Goal: Check status: Check status

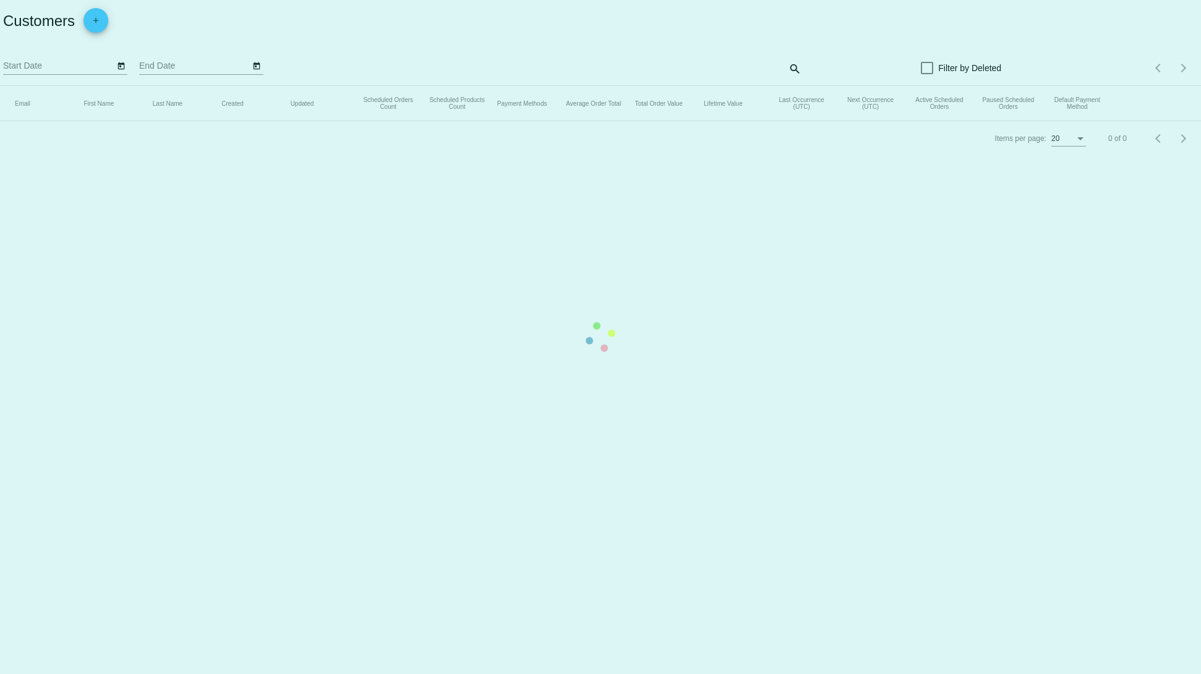
click at [256, 121] on section "Email First Name Last Name Created Updated Scheduled Orders Count Scheduled Pro…" at bounding box center [600, 103] width 1201 height 35
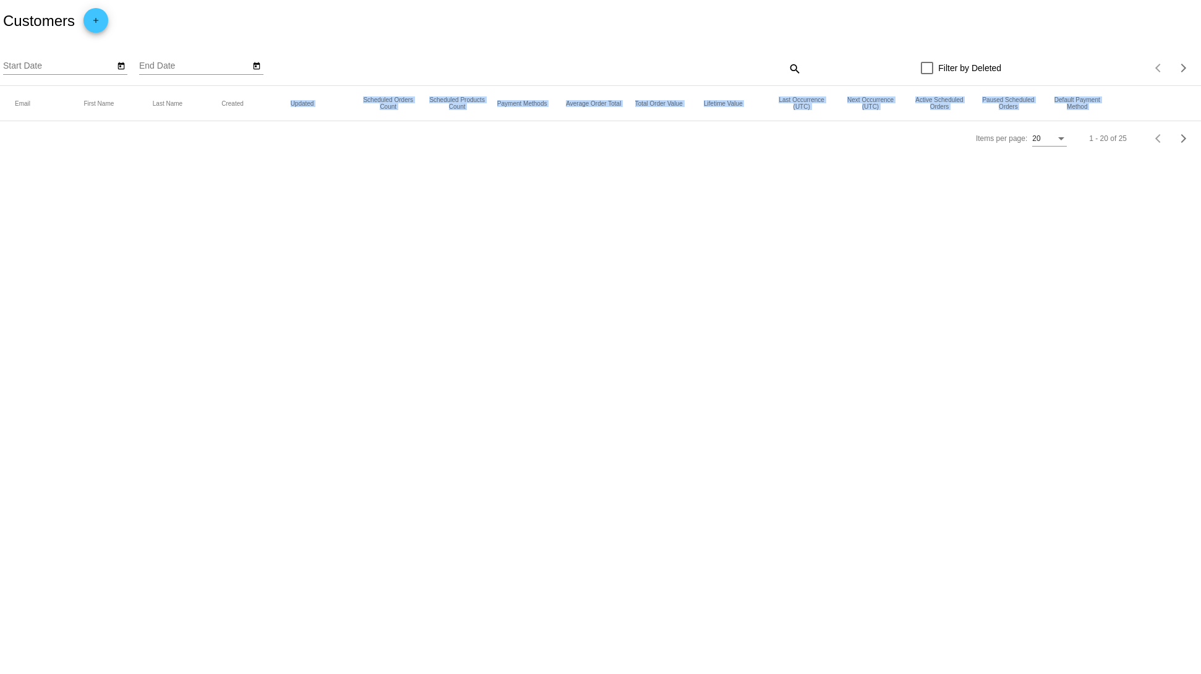
click at [361, 374] on body "Customers add Start Date End Date search Filter by Deleted Items per page: 20 1…" at bounding box center [600, 337] width 1201 height 674
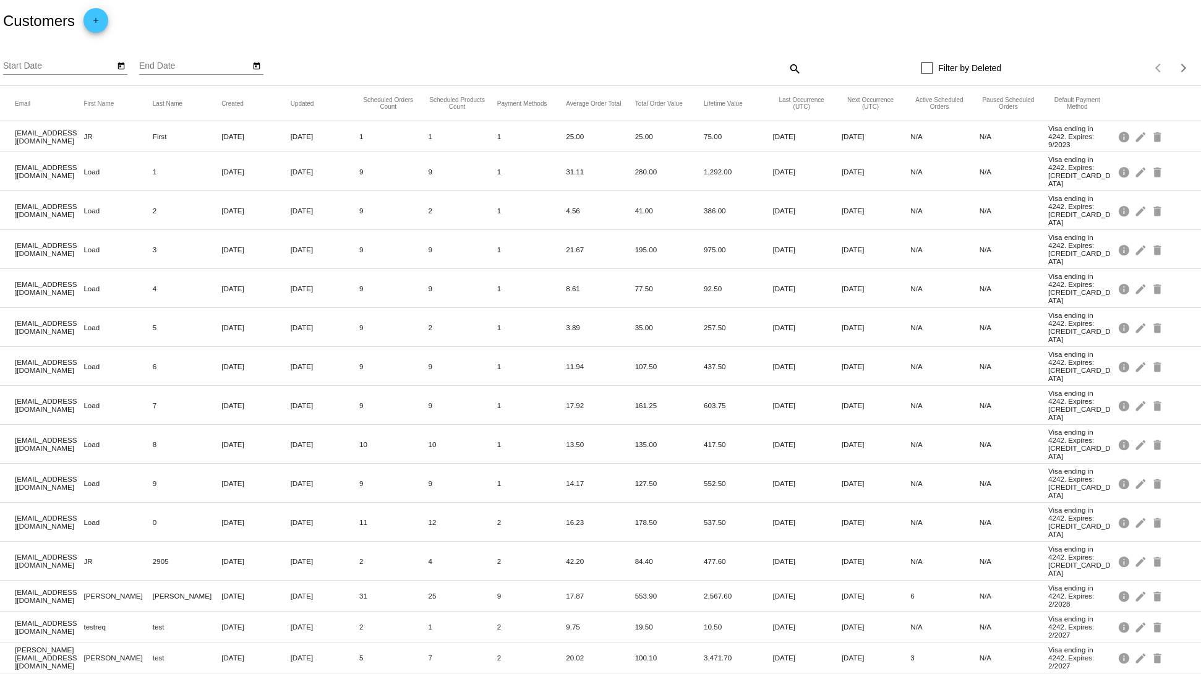
click at [179, 230] on mat-row "jr+load3@qpilot.cloud Load 3 Sep 26, 2023 Sep 26, 2023 9 9 1 21.67 195.00 975.0…" at bounding box center [600, 249] width 1201 height 39
drag, startPoint x: 208, startPoint y: 320, endPoint x: -9, endPoint y: 303, distance: 218.3
click at [0, 303] on html "Customers add Start Date End Date search Filter by Deleted Items per page: 20 1…" at bounding box center [600, 337] width 1201 height 674
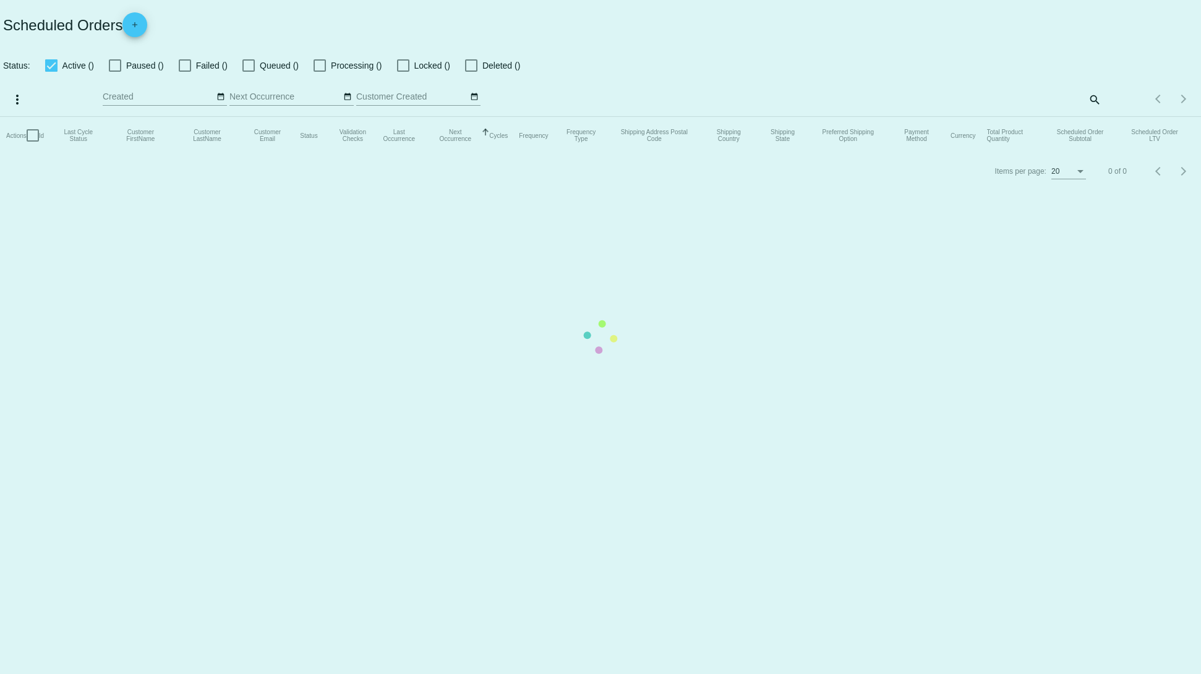
checkbox input "true"
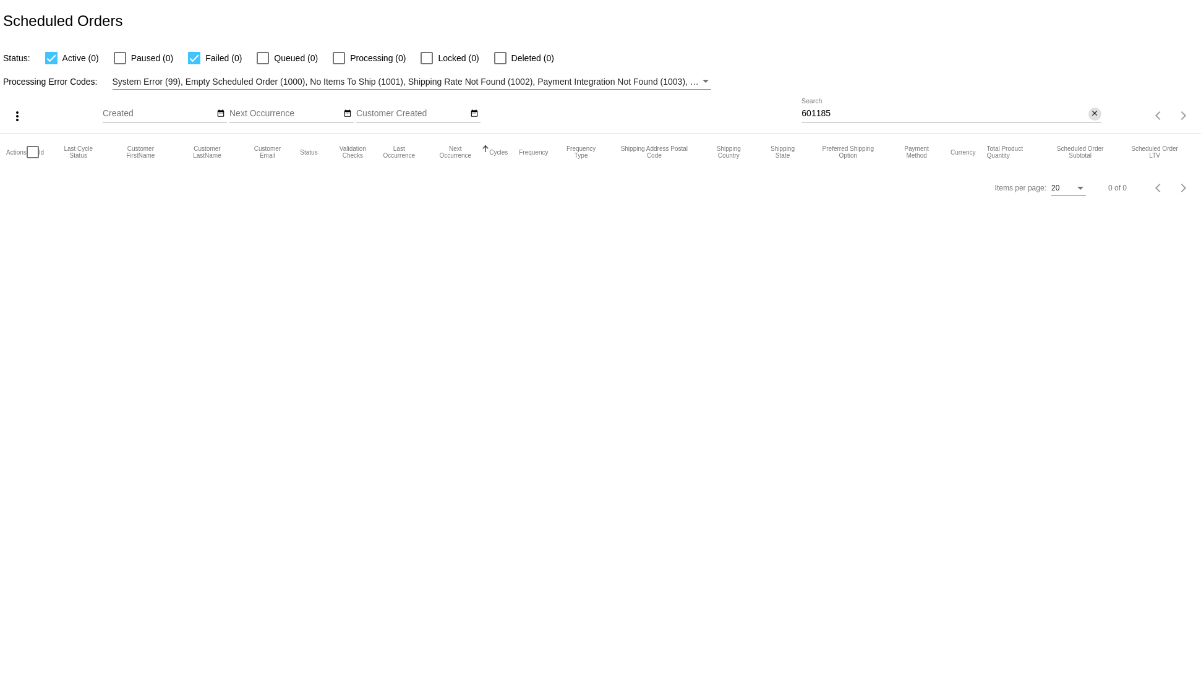
click at [1095, 111] on mat-icon "close" at bounding box center [1094, 114] width 9 height 10
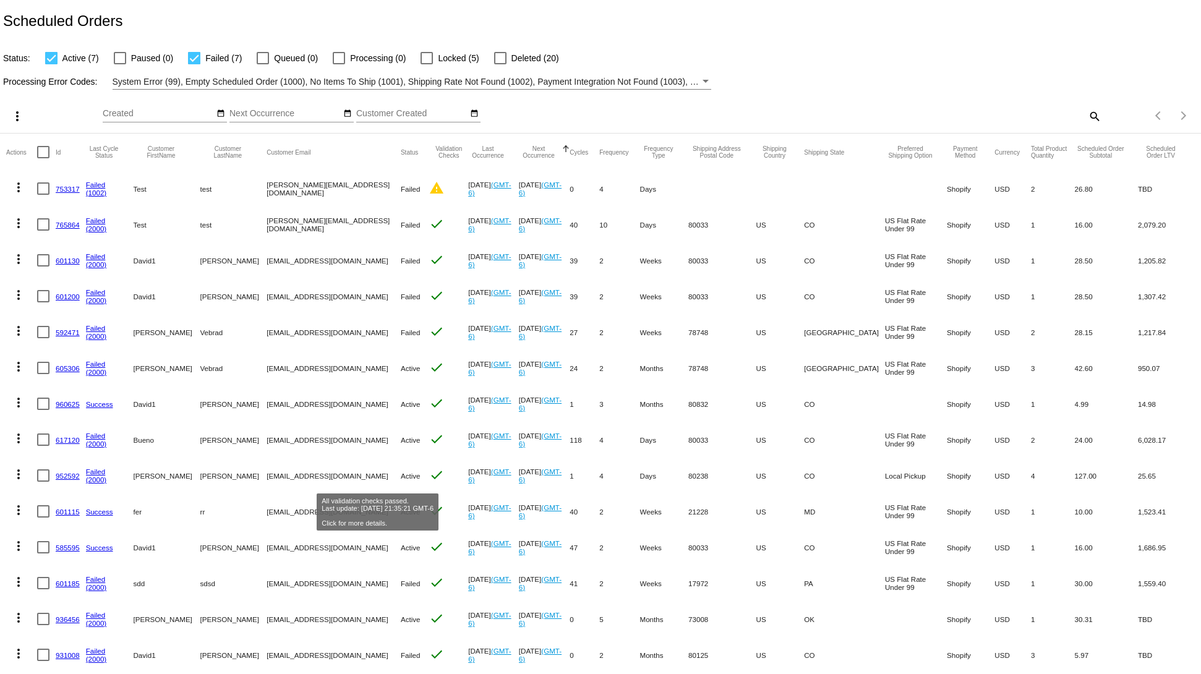
click at [267, 210] on mat-cell "[PERSON_NAME][EMAIL_ADDRESS][DOMAIN_NAME]" at bounding box center [334, 225] width 134 height 36
click at [214, 108] on div "date_range" at bounding box center [220, 114] width 13 height 13
click at [214, 111] on button "date_range" at bounding box center [220, 114] width 13 height 13
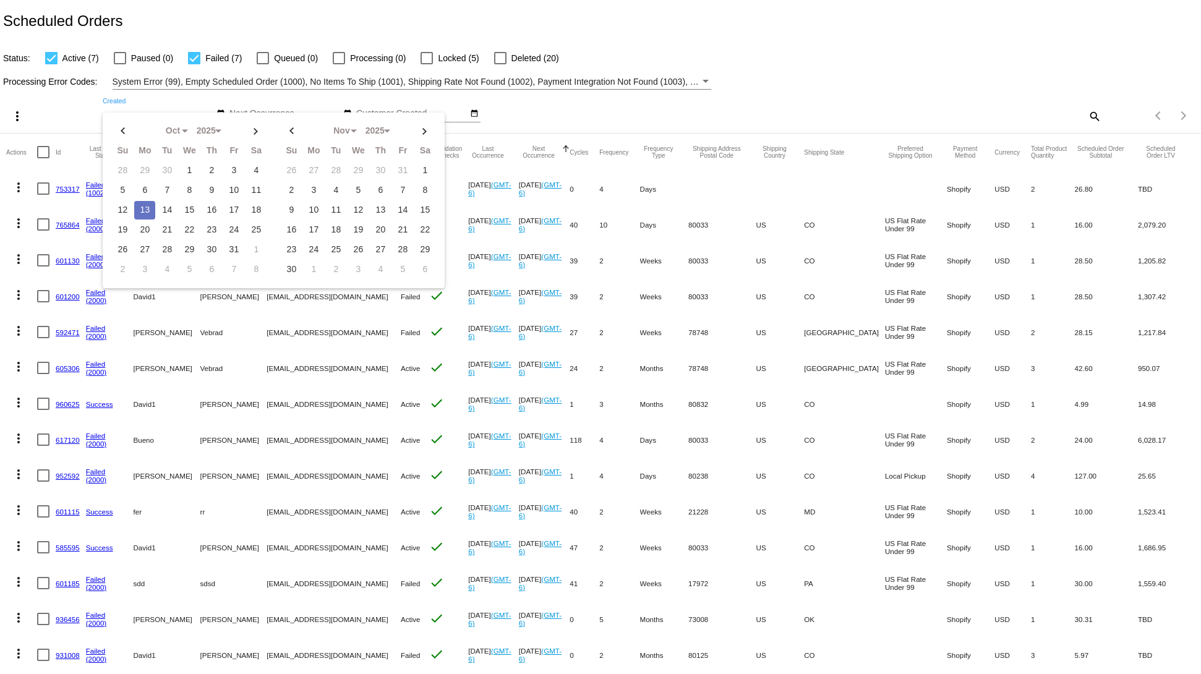
click at [148, 211] on td "13" at bounding box center [144, 210] width 21 height 19
type input "[DATE] - [DATE]"
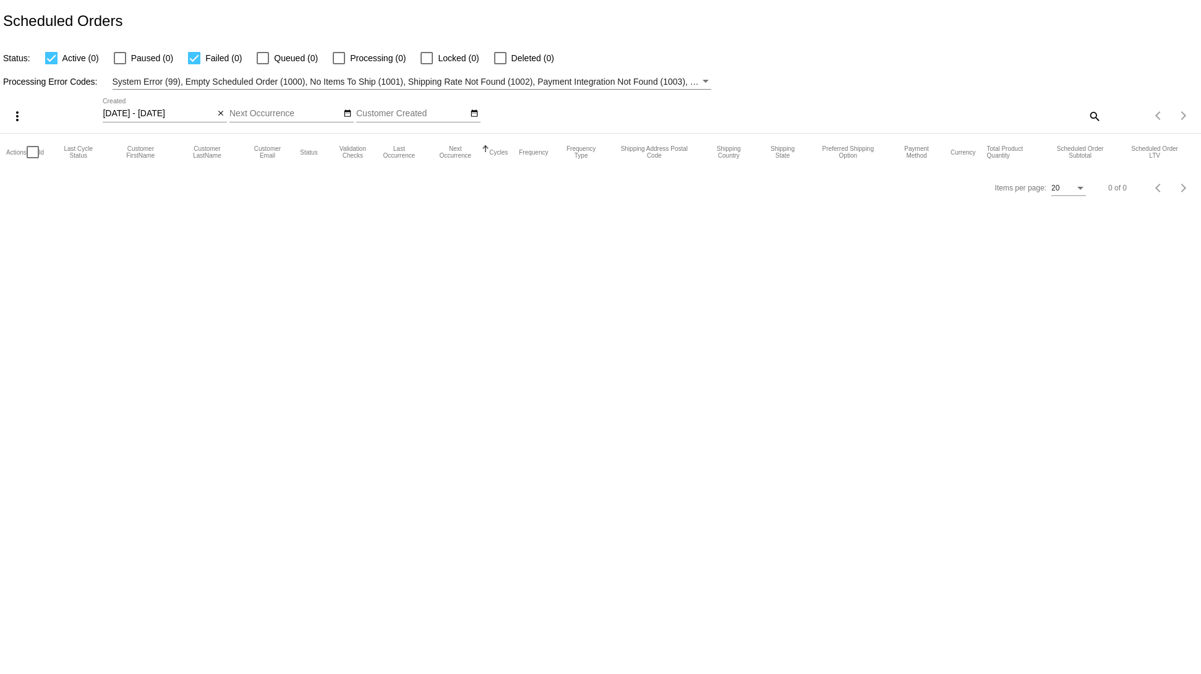
click at [189, 66] on label "Failed (0)" at bounding box center [215, 58] width 54 height 15
click at [194, 65] on input "Failed (0)" at bounding box center [194, 64] width 1 height 1
checkbox input "false"
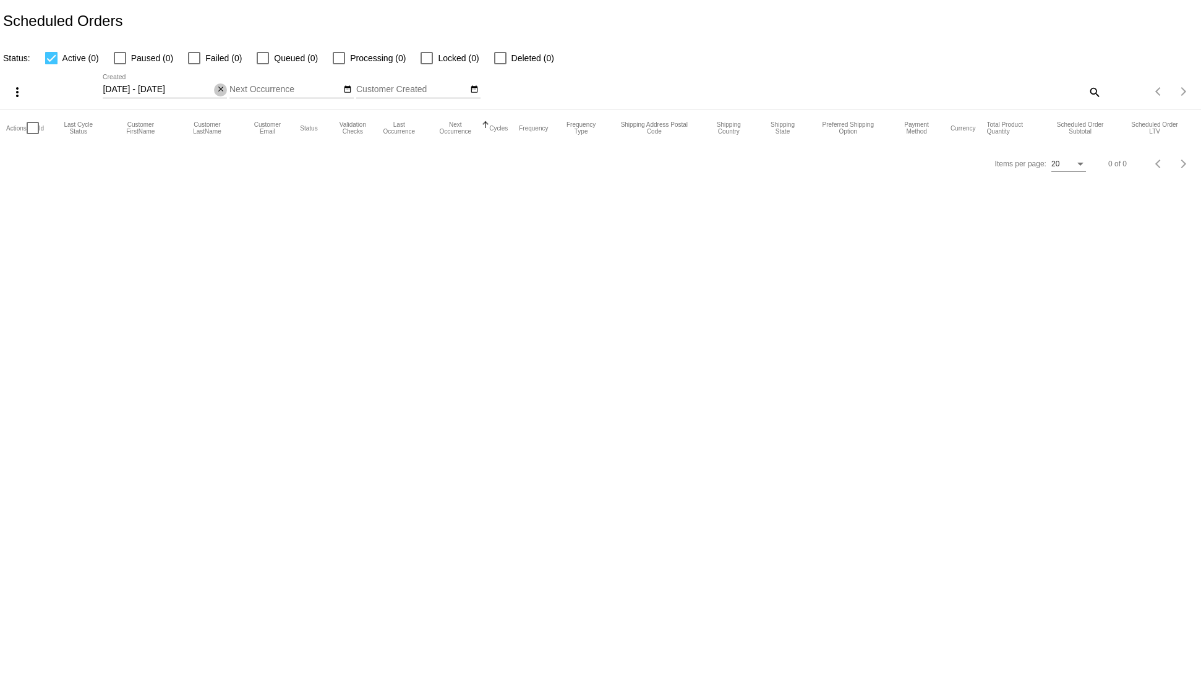
click at [223, 90] on mat-icon "close" at bounding box center [220, 90] width 9 height 10
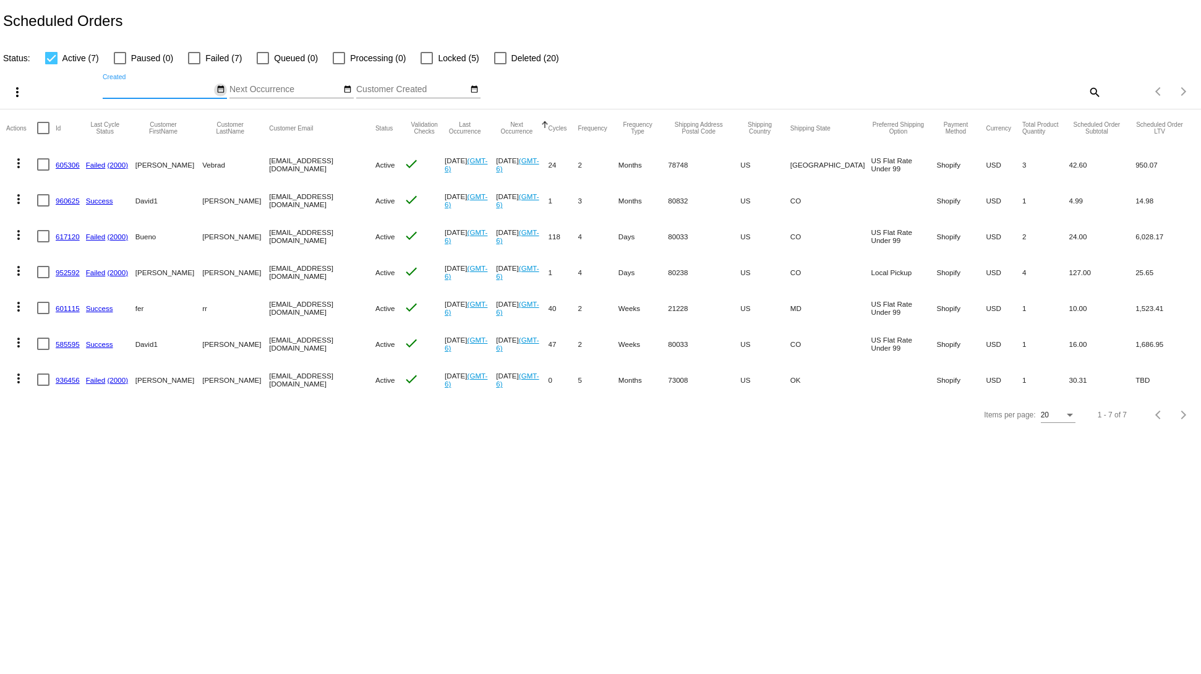
click at [220, 92] on mat-icon "date_range" at bounding box center [220, 90] width 9 height 10
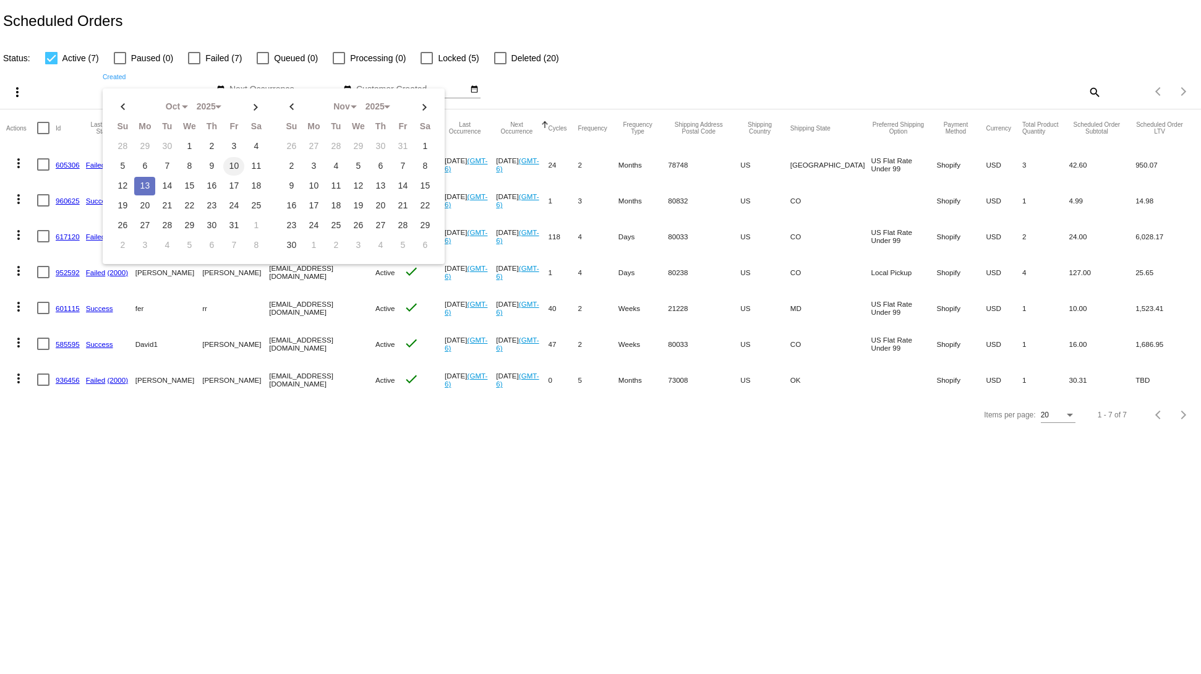
click at [229, 164] on td "10" at bounding box center [233, 166] width 21 height 19
type input "[DATE] - [DATE]"
